Goal: Understand process/instructions

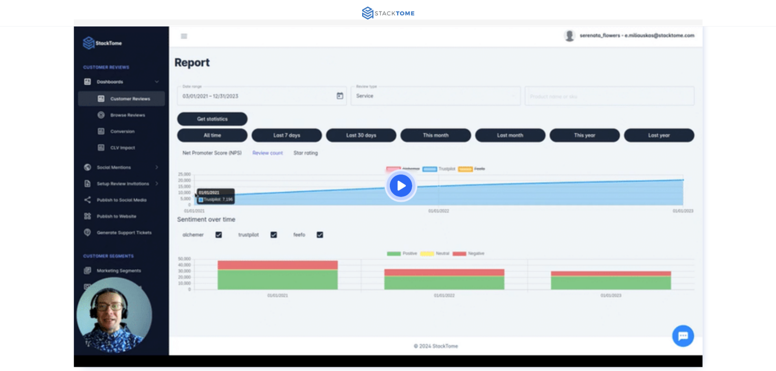
scroll to position [163, 0]
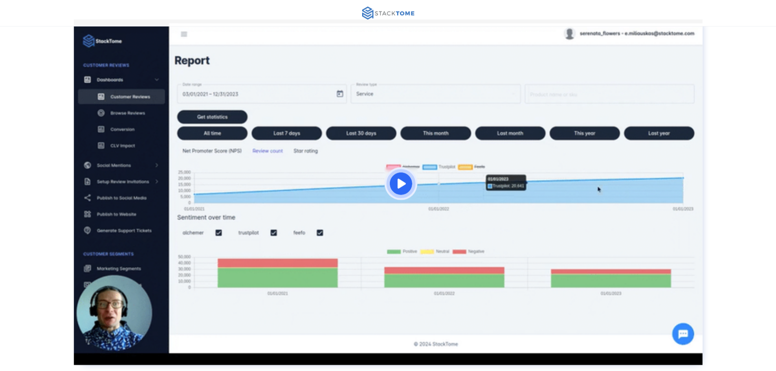
click at [399, 184] on img "open lightbox" at bounding box center [400, 183] width 33 height 33
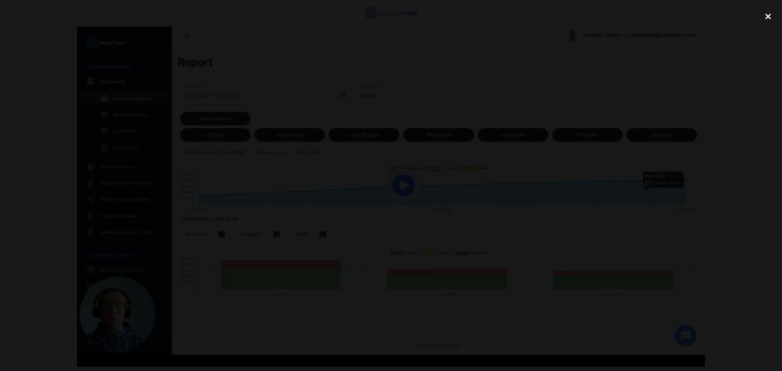
click at [768, 16] on div "close lightbox" at bounding box center [769, 16] width 28 height 18
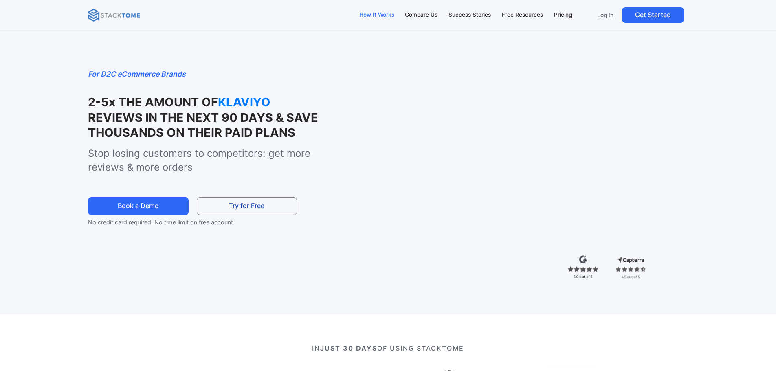
click at [373, 11] on div "How It Works" at bounding box center [376, 15] width 35 height 9
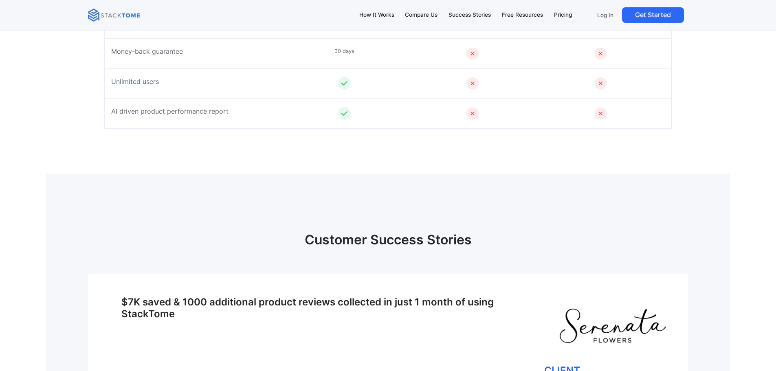
scroll to position [3323, 0]
